Goal: Transaction & Acquisition: Purchase product/service

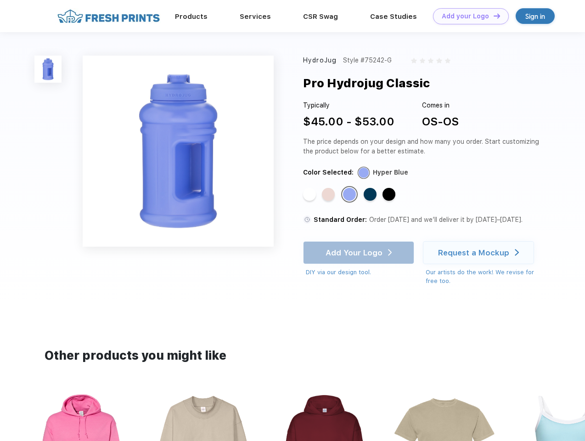
click at [468, 16] on link "Add your Logo Design Tool" at bounding box center [471, 16] width 76 height 16
click at [0, 0] on div "Design Tool" at bounding box center [0, 0] width 0 height 0
click at [493, 16] on link "Add your Logo Design Tool" at bounding box center [471, 16] width 76 height 16
click at [48, 69] on img at bounding box center [47, 69] width 27 height 27
click at [311, 195] on div "Standard Color" at bounding box center [309, 194] width 13 height 13
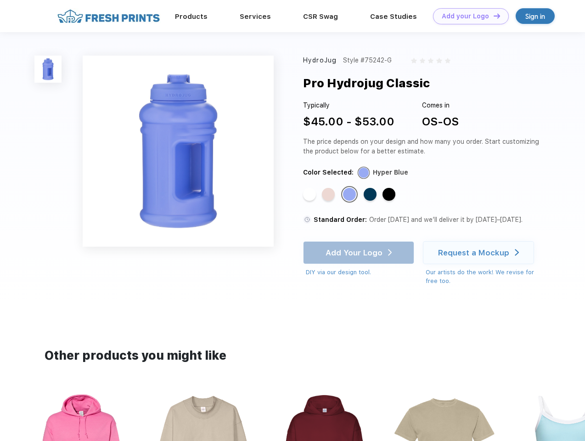
click at [330, 195] on div "Standard Color" at bounding box center [328, 194] width 13 height 13
click at [351, 195] on div "Standard Color" at bounding box center [349, 194] width 13 height 13
click at [371, 195] on div "Standard Color" at bounding box center [370, 194] width 13 height 13
click at [390, 195] on div "Standard Color" at bounding box center [389, 194] width 13 height 13
click at [360, 253] on div "Add Your Logo DIY via our design tool. Ah shoot! This product isn't up in our d…" at bounding box center [358, 259] width 111 height 36
